Goal: Task Accomplishment & Management: Manage account settings

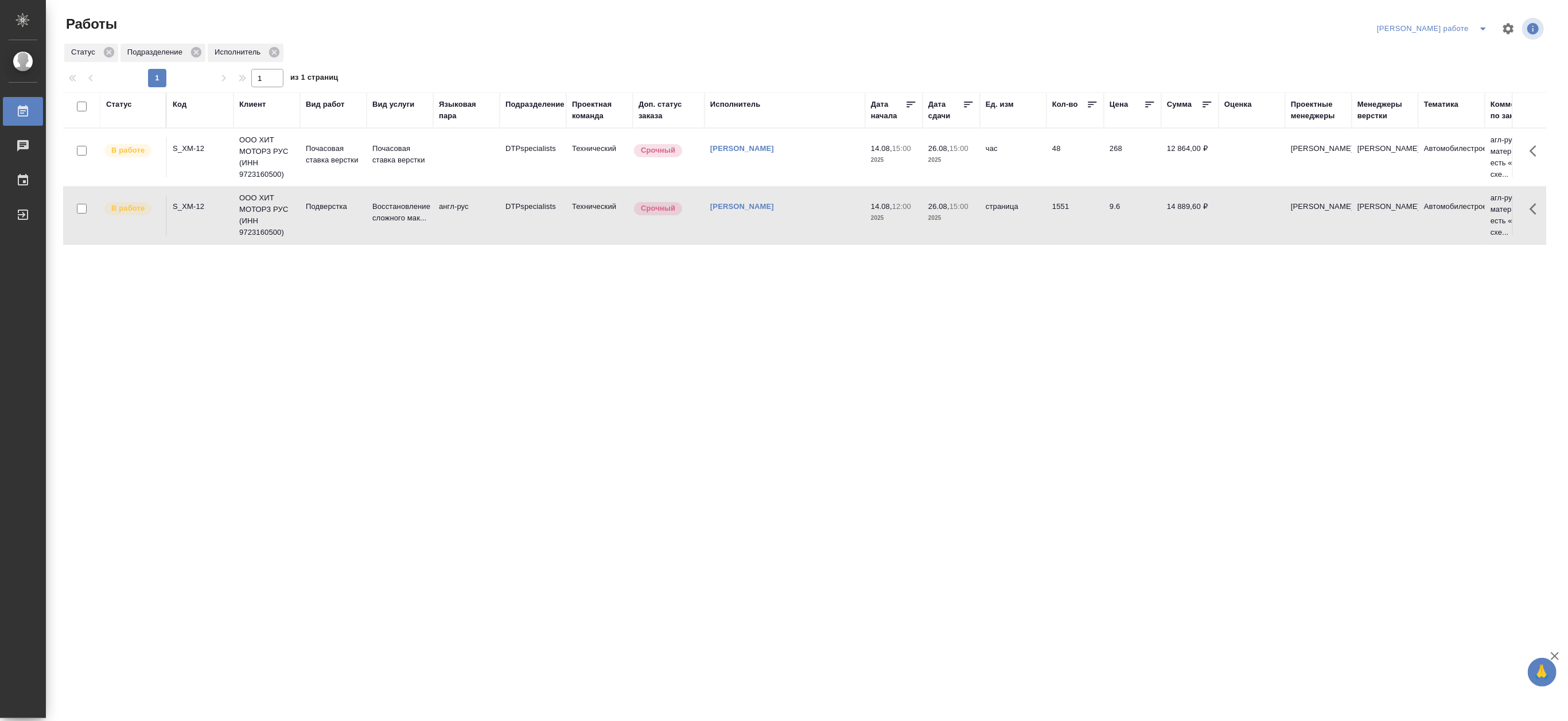
click at [1485, 23] on icon "split button" at bounding box center [1483, 29] width 14 height 14
click at [1455, 75] on li "[PERSON_NAME]" at bounding box center [1442, 70] width 104 height 18
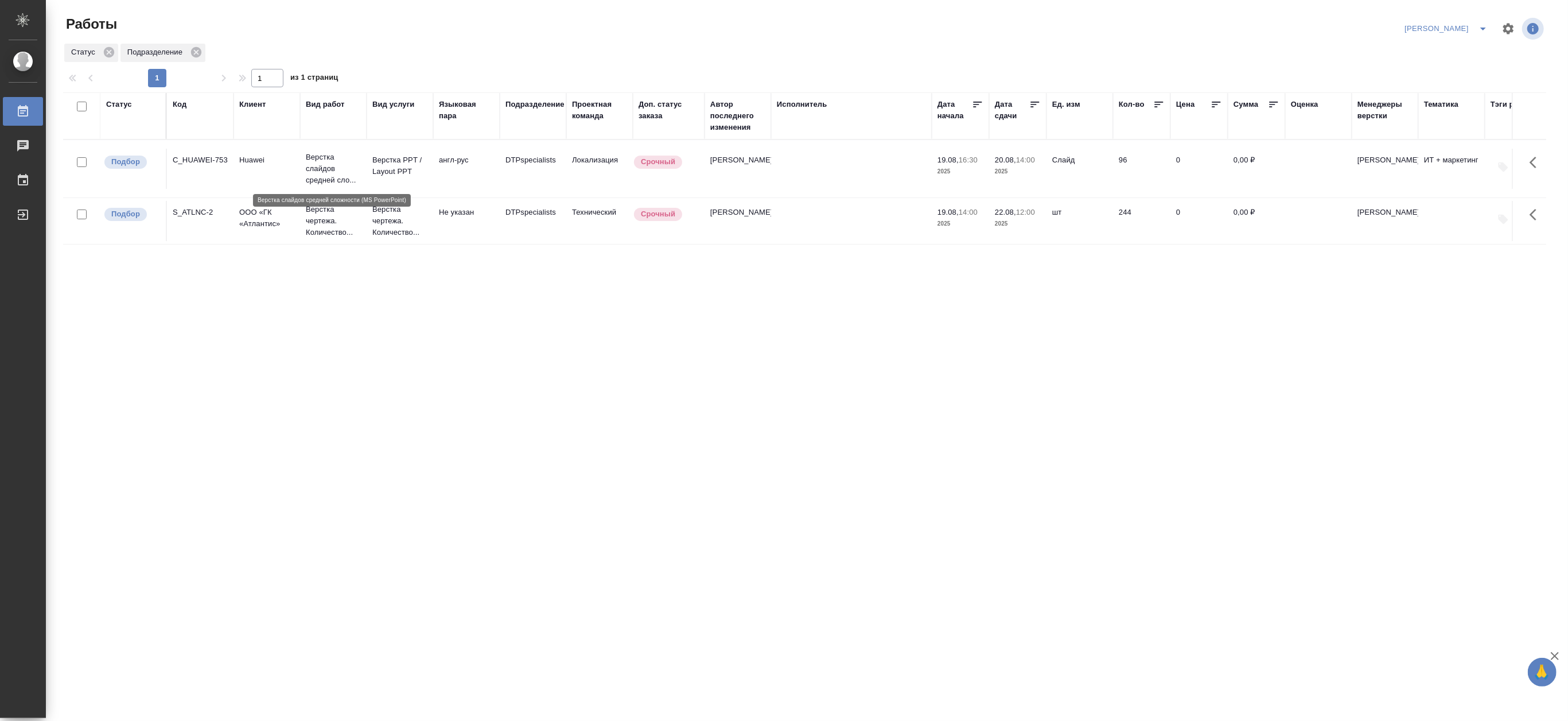
click at [328, 162] on p "Верстка слайдов средней сло..." at bounding box center [333, 169] width 55 height 35
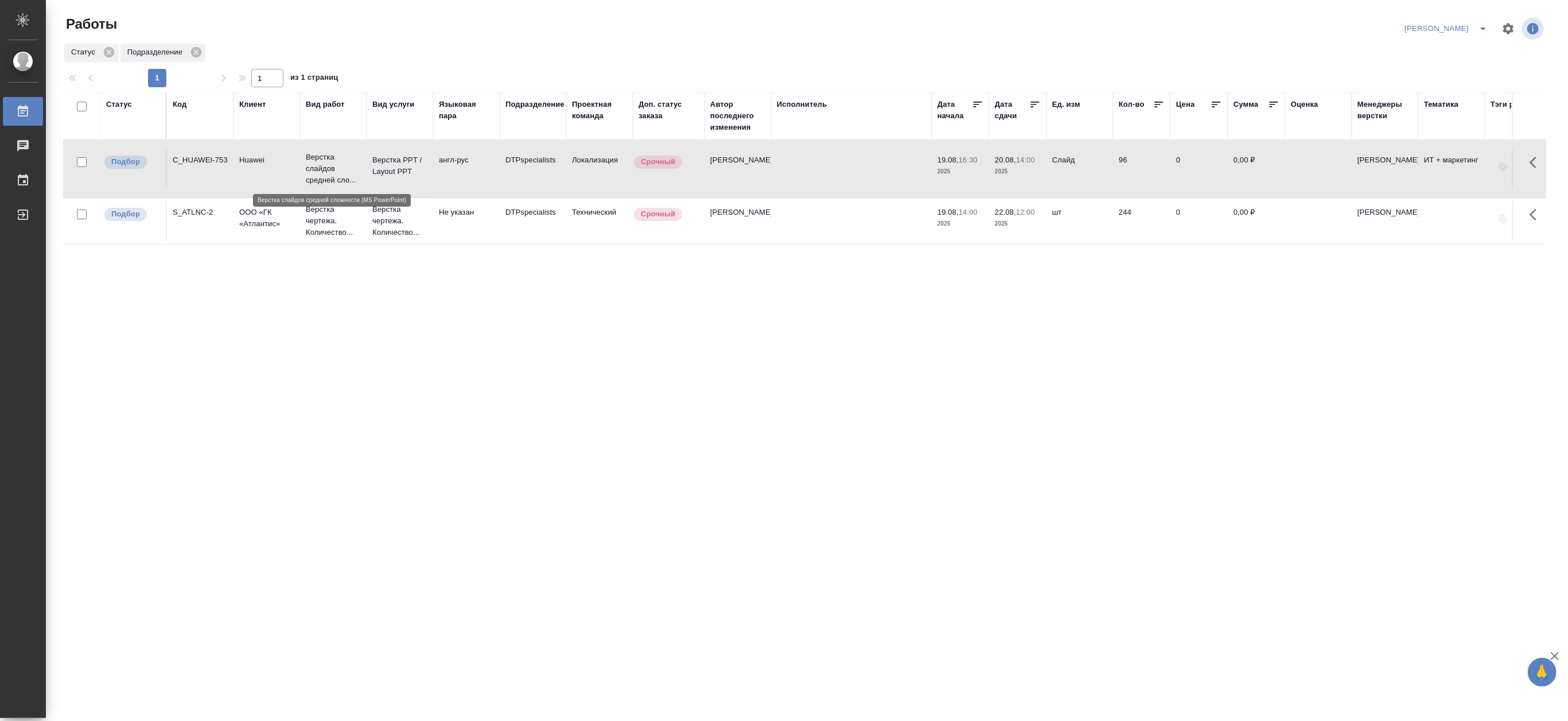
click at [328, 162] on p "Верстка слайдов средней сло..." at bounding box center [333, 169] width 55 height 35
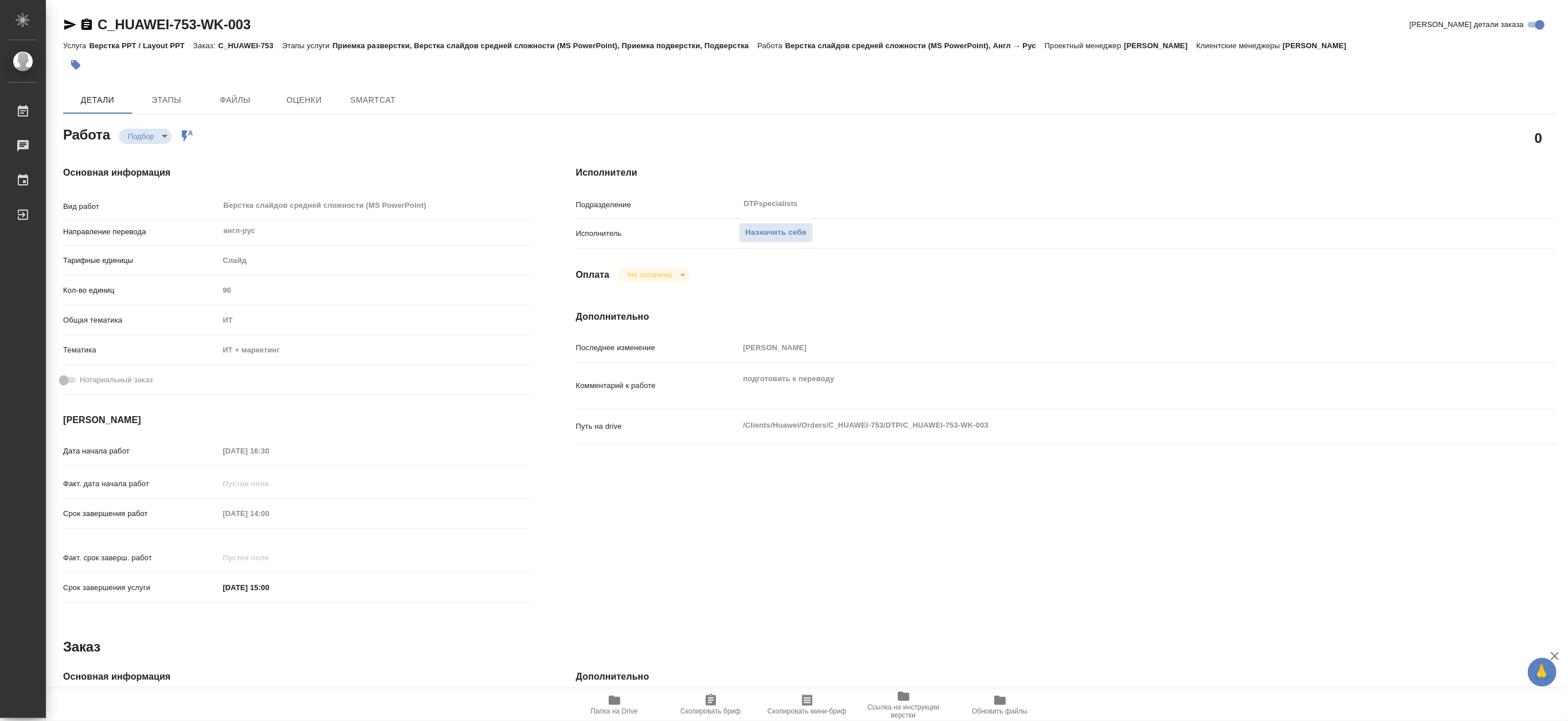
type textarea "x"
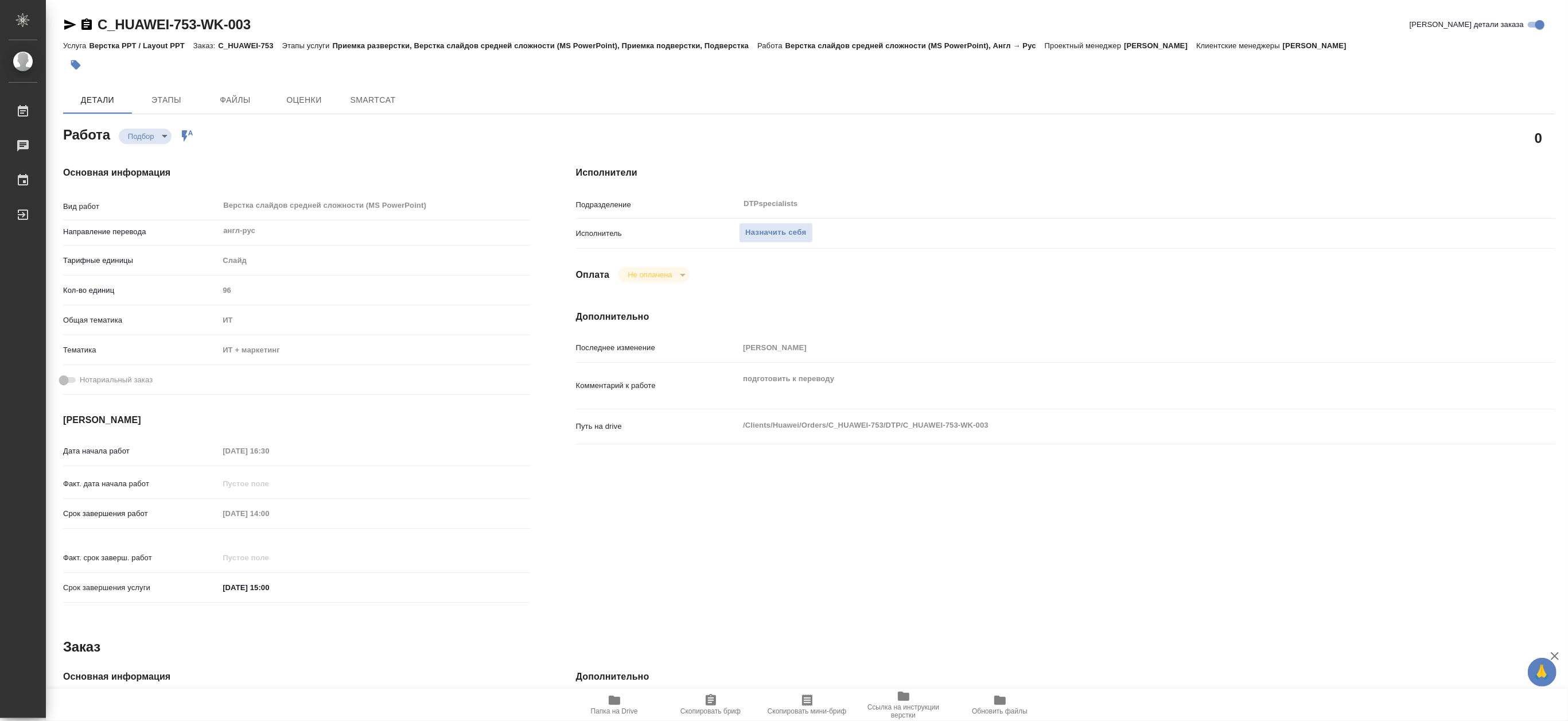
type textarea "x"
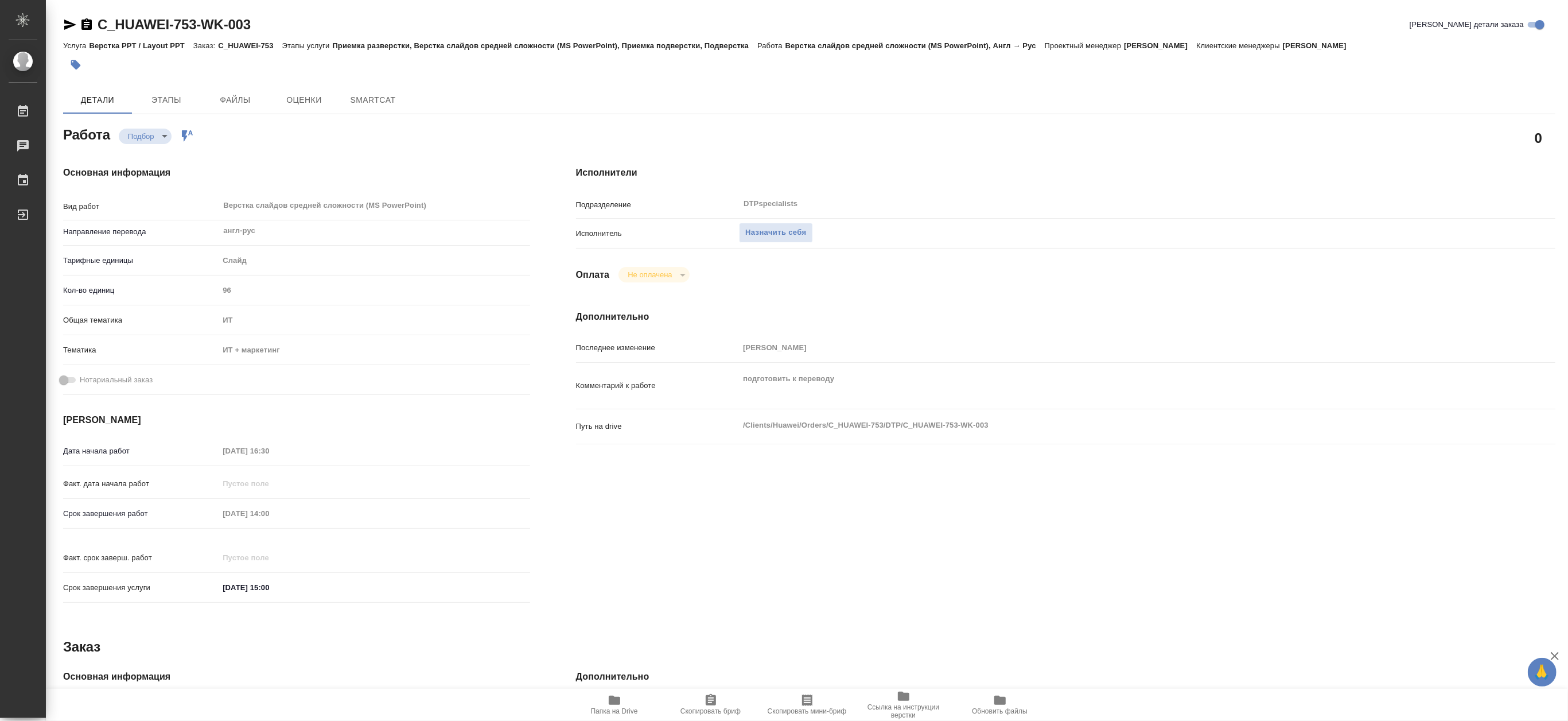
type textarea "x"
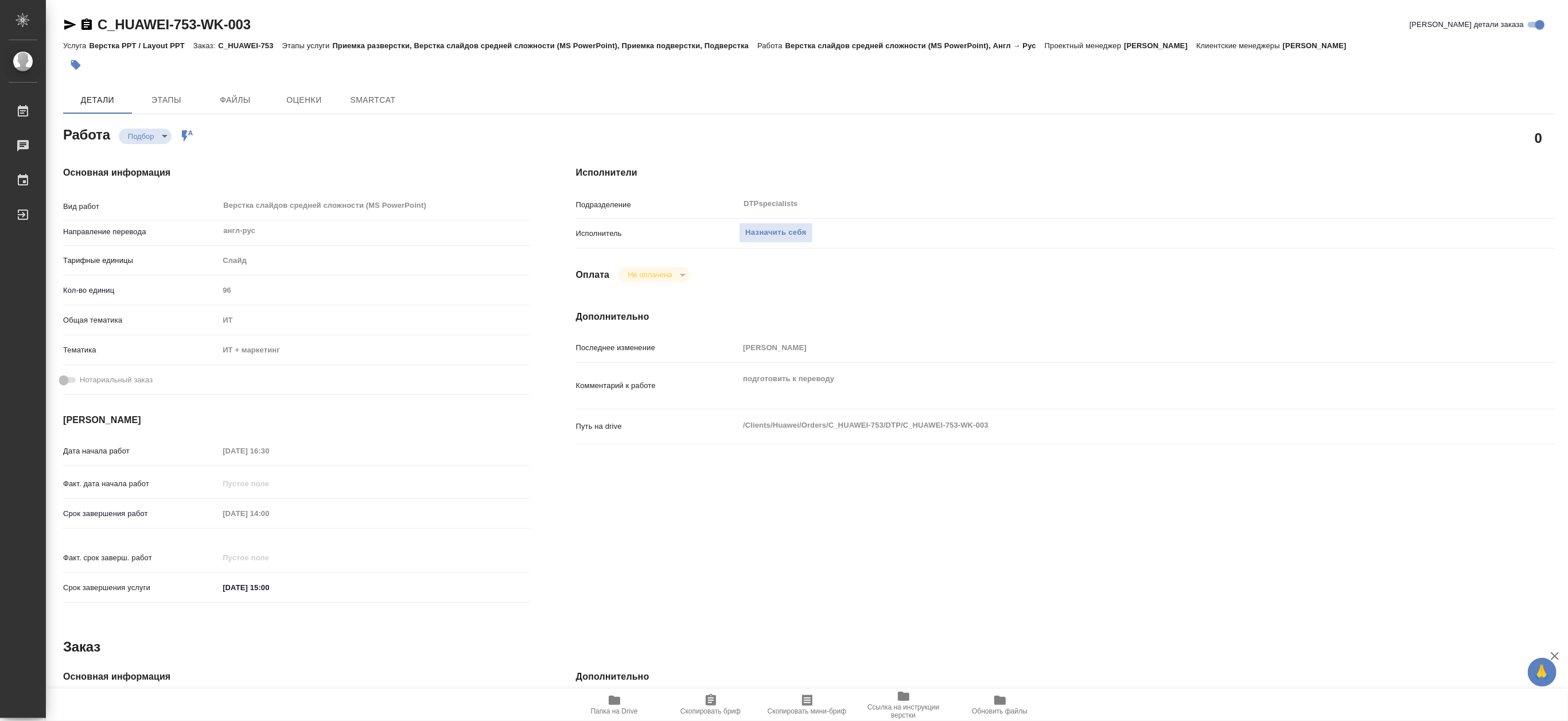
type textarea "x"
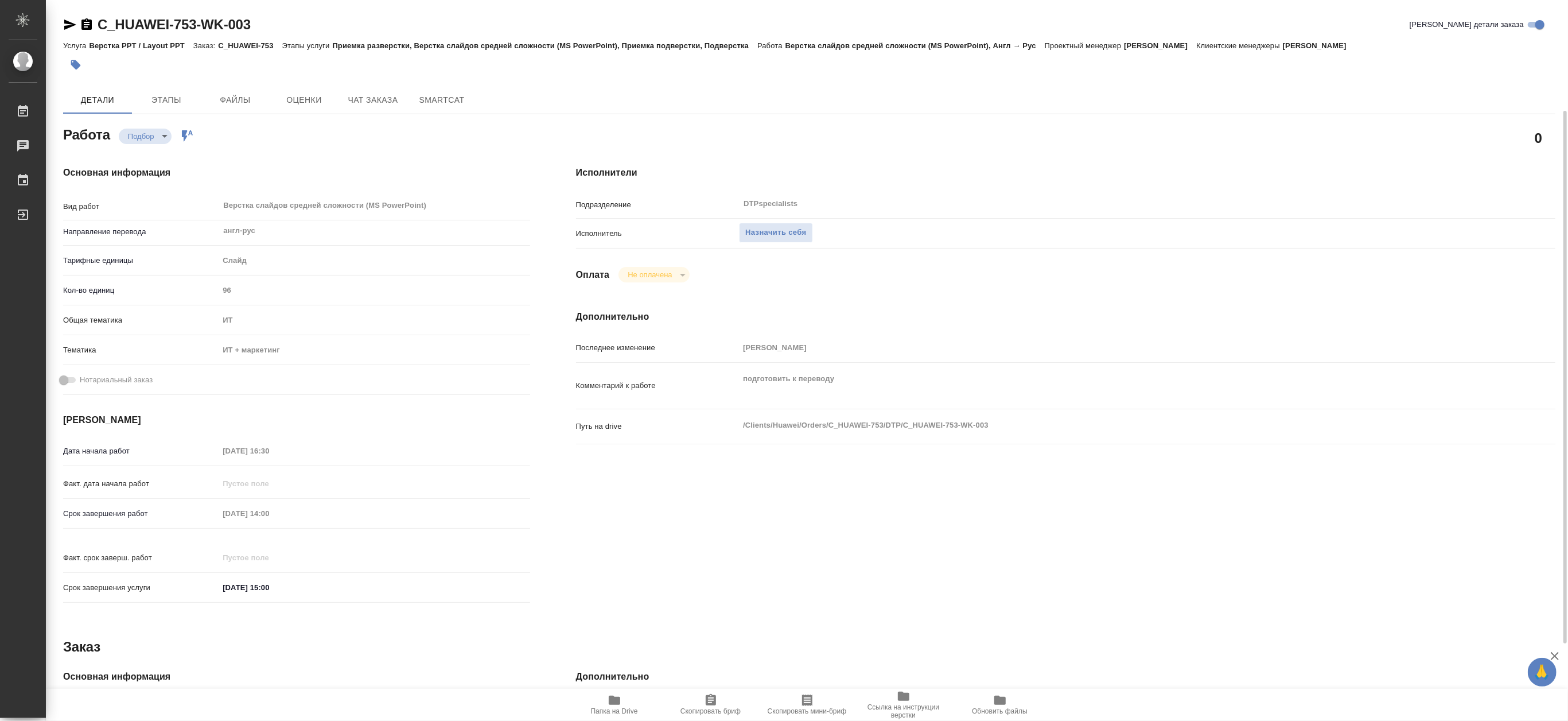
scroll to position [255, 0]
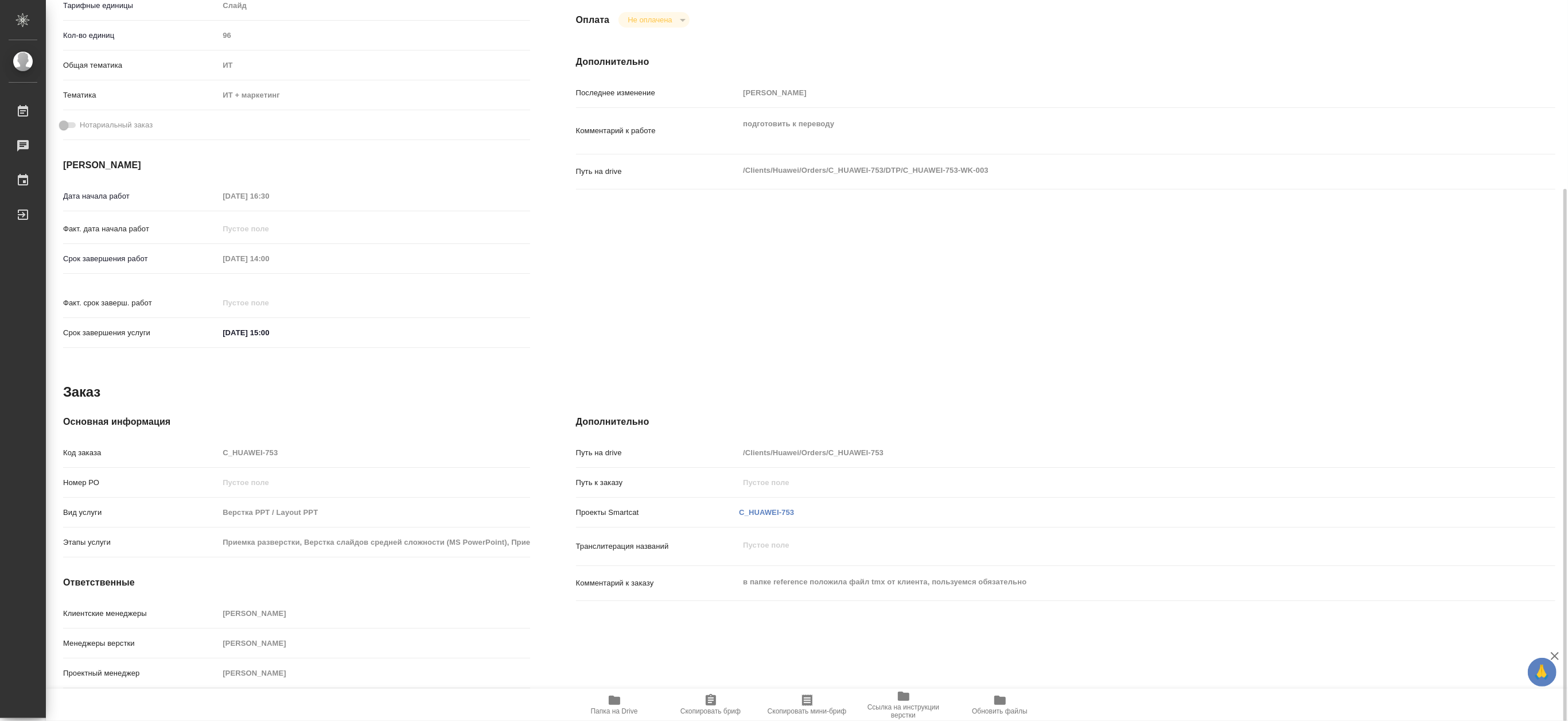
type textarea "x"
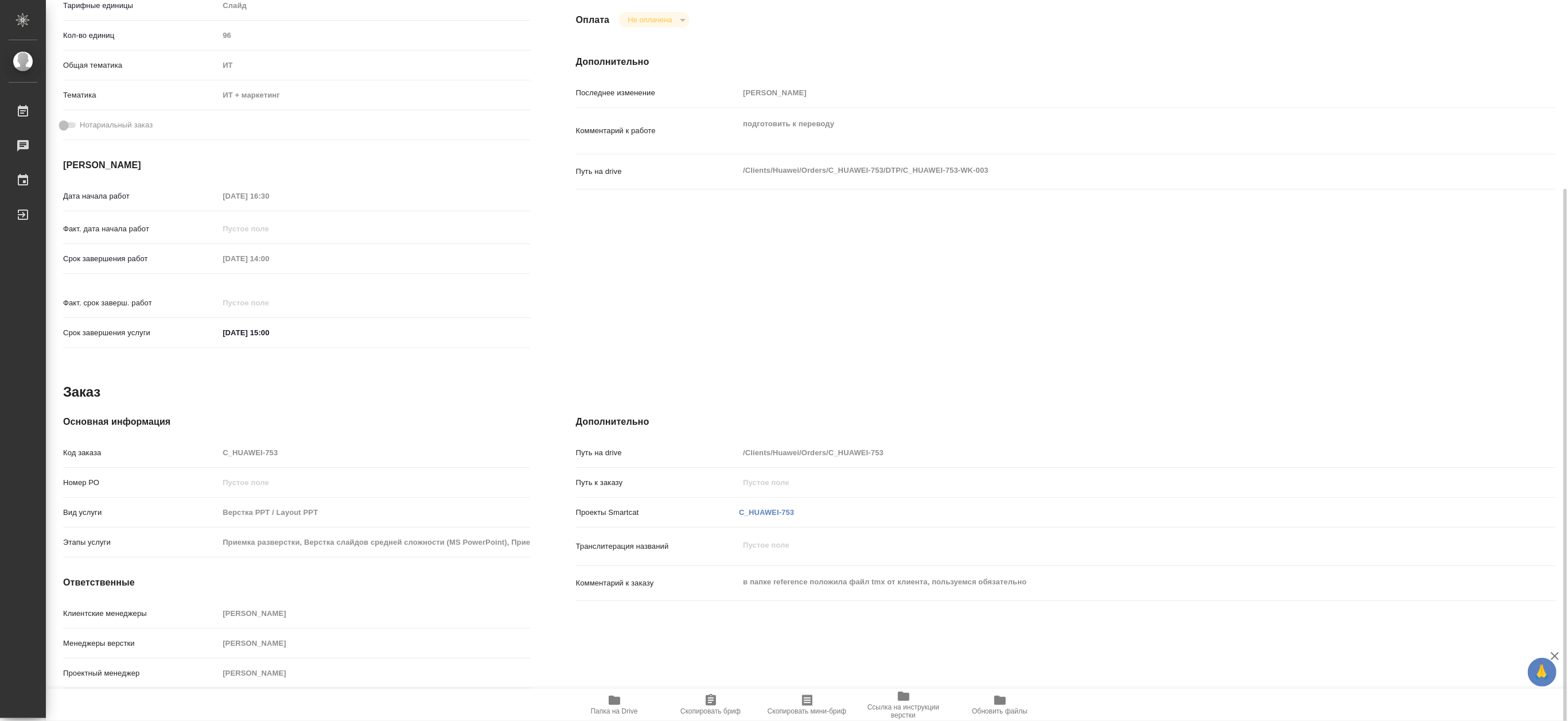
type textarea "x"
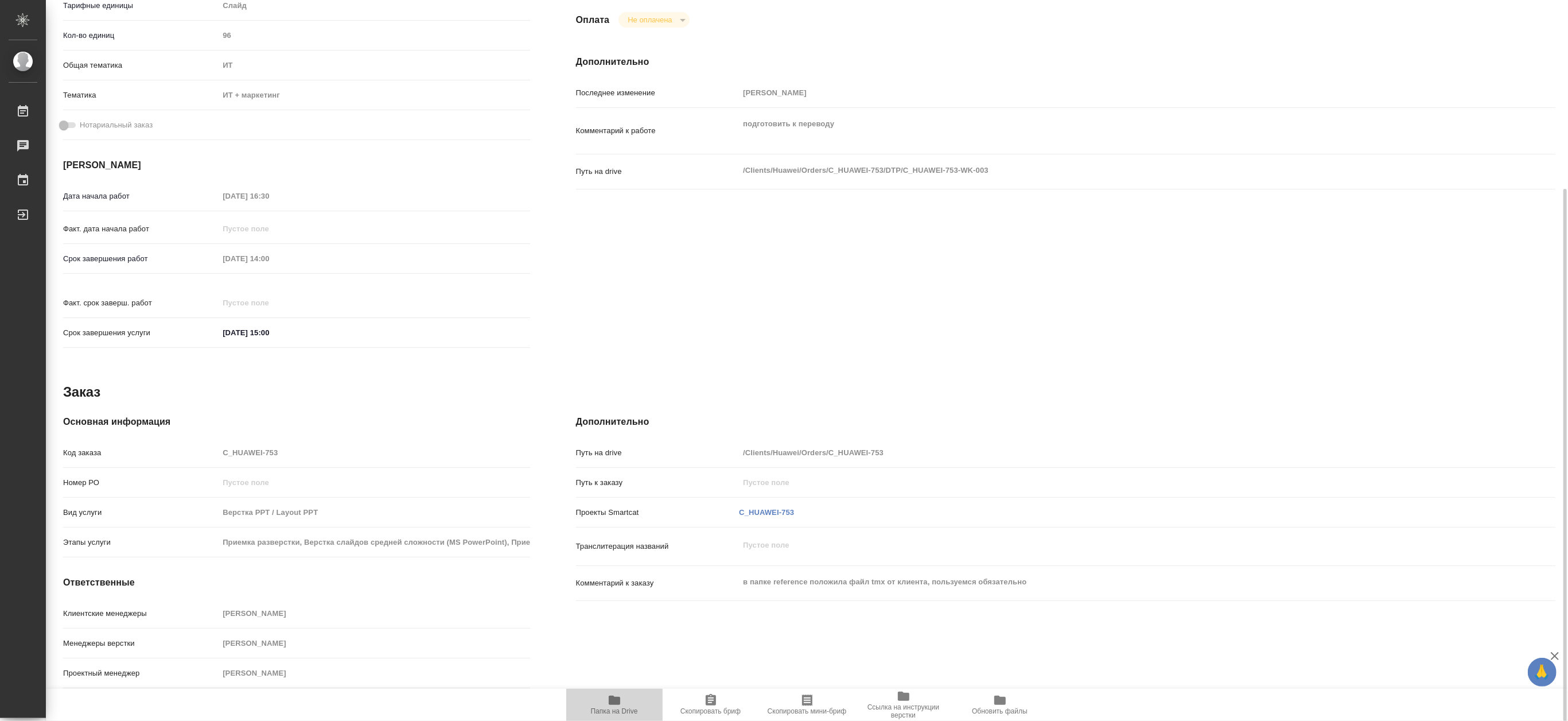
click at [601, 699] on span "Папка на Drive" at bounding box center [615, 705] width 83 height 22
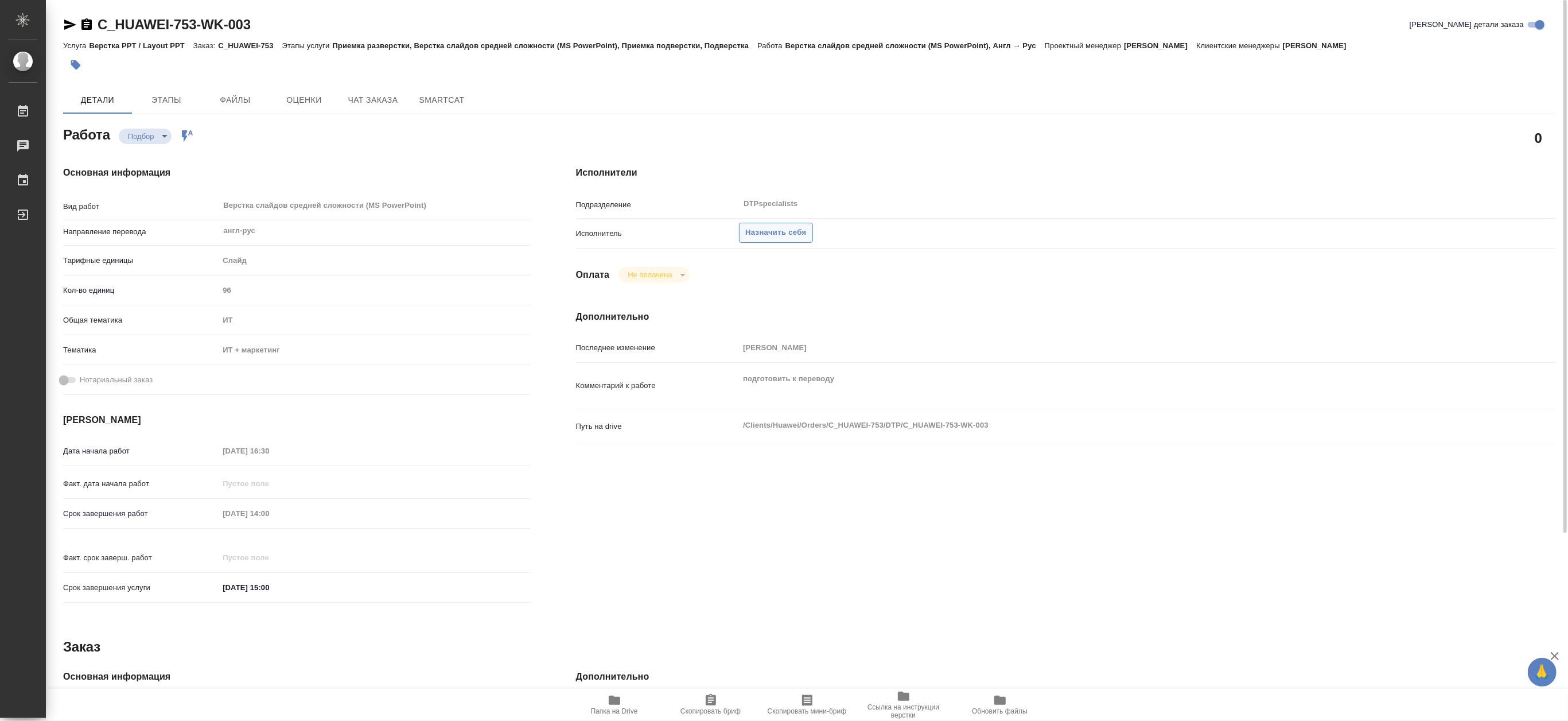
click at [779, 232] on span "Назначить себя" at bounding box center [776, 233] width 61 height 13
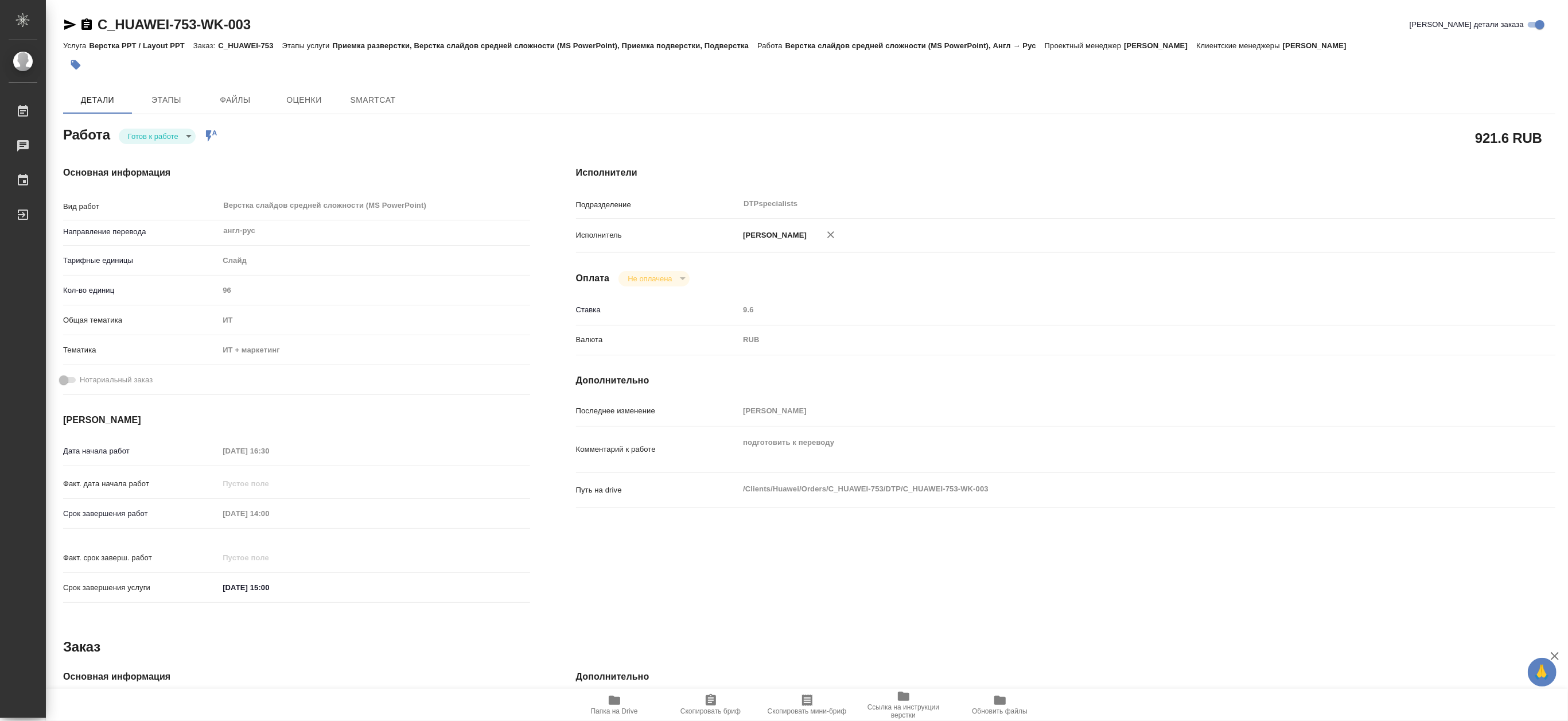
type textarea "x"
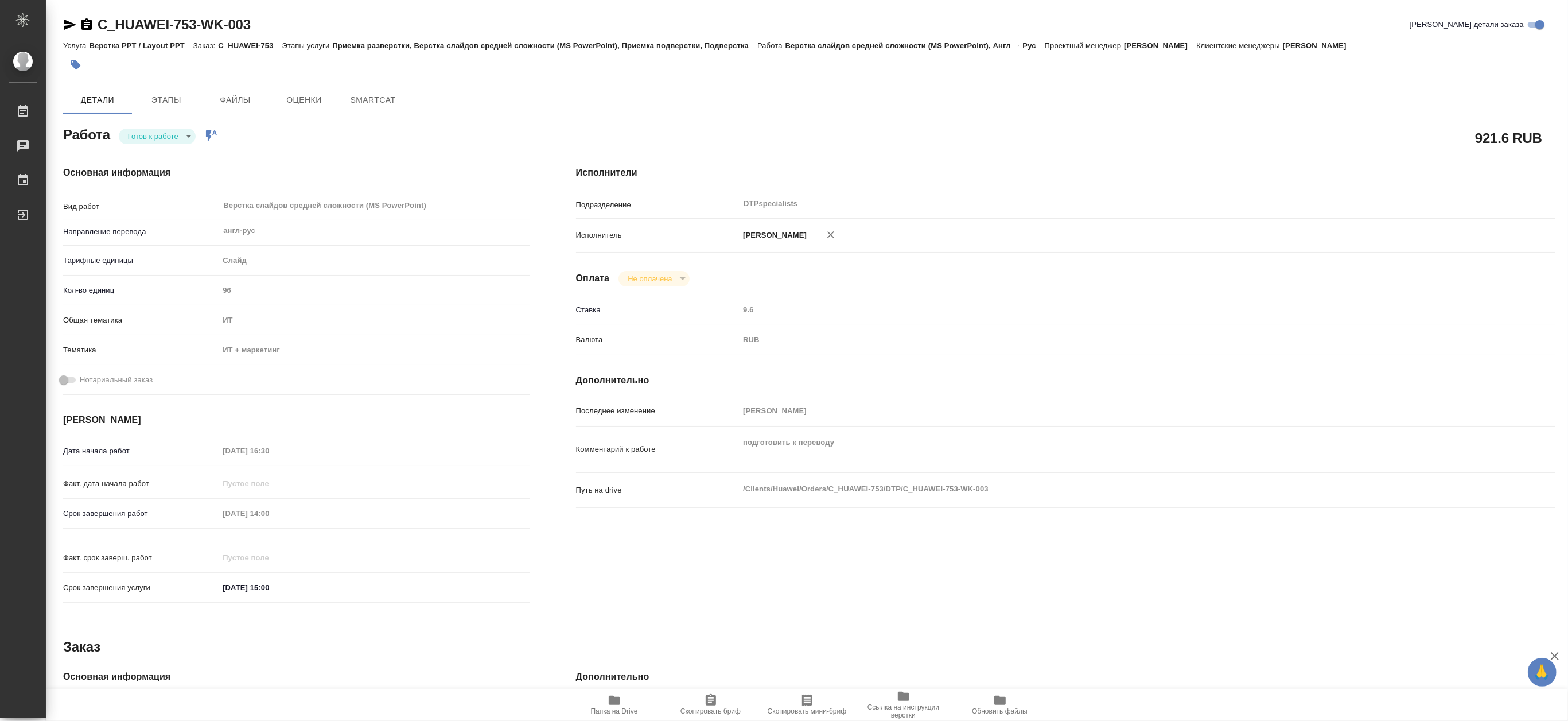
type textarea "x"
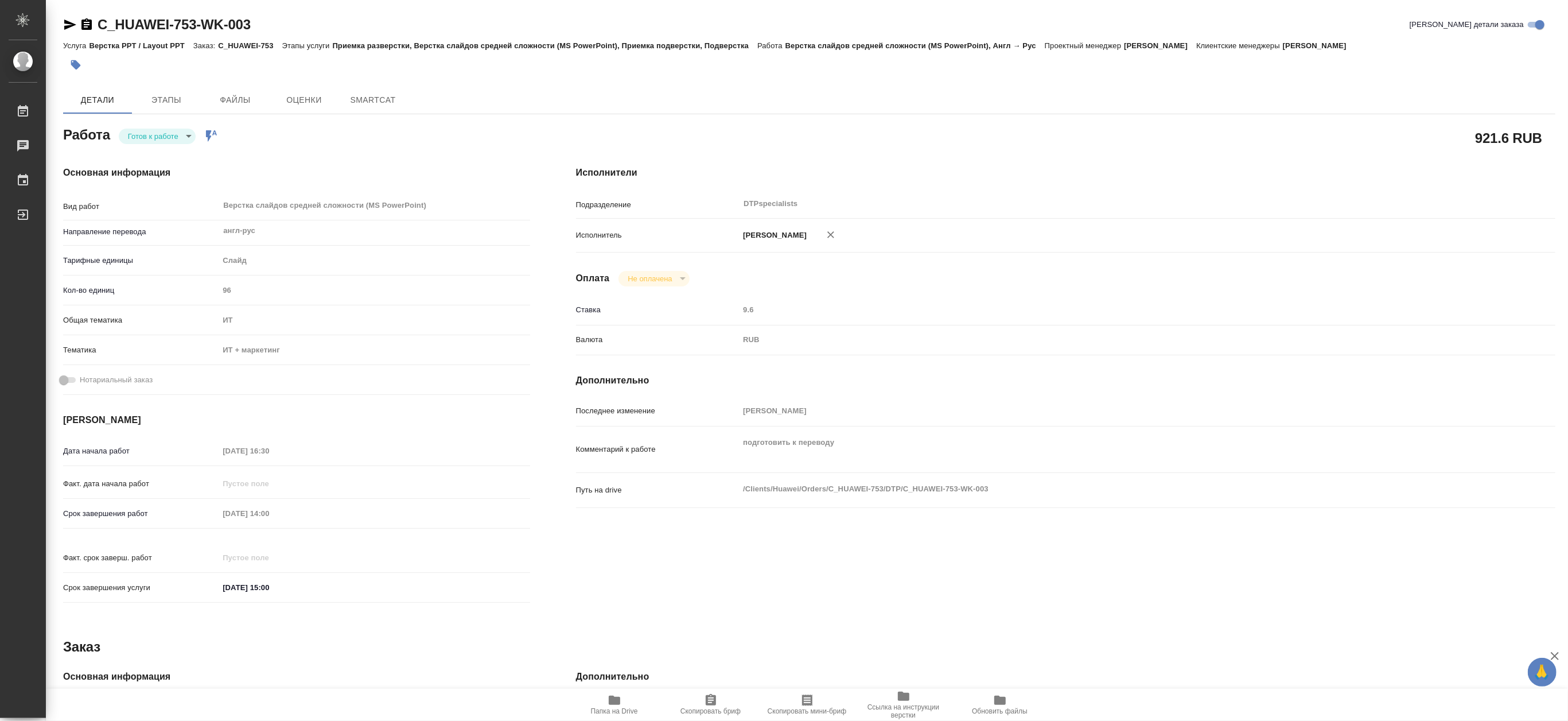
type textarea "x"
